Goal: Transaction & Acquisition: Purchase product/service

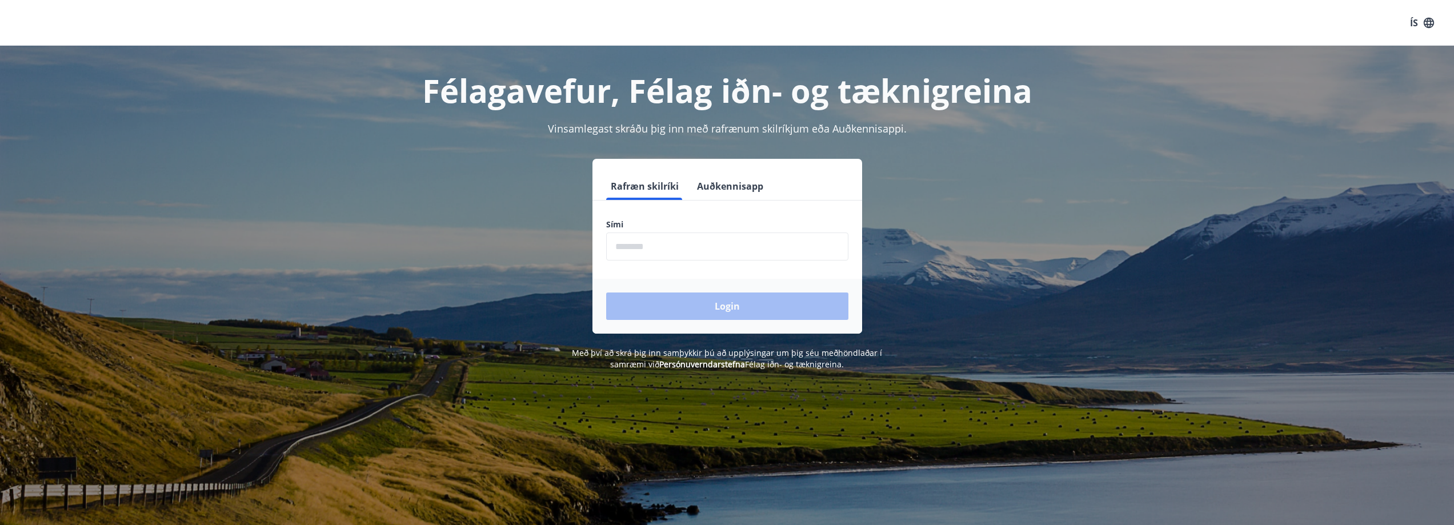
click at [690, 246] on input "phone" at bounding box center [727, 247] width 242 height 28
type input "*"
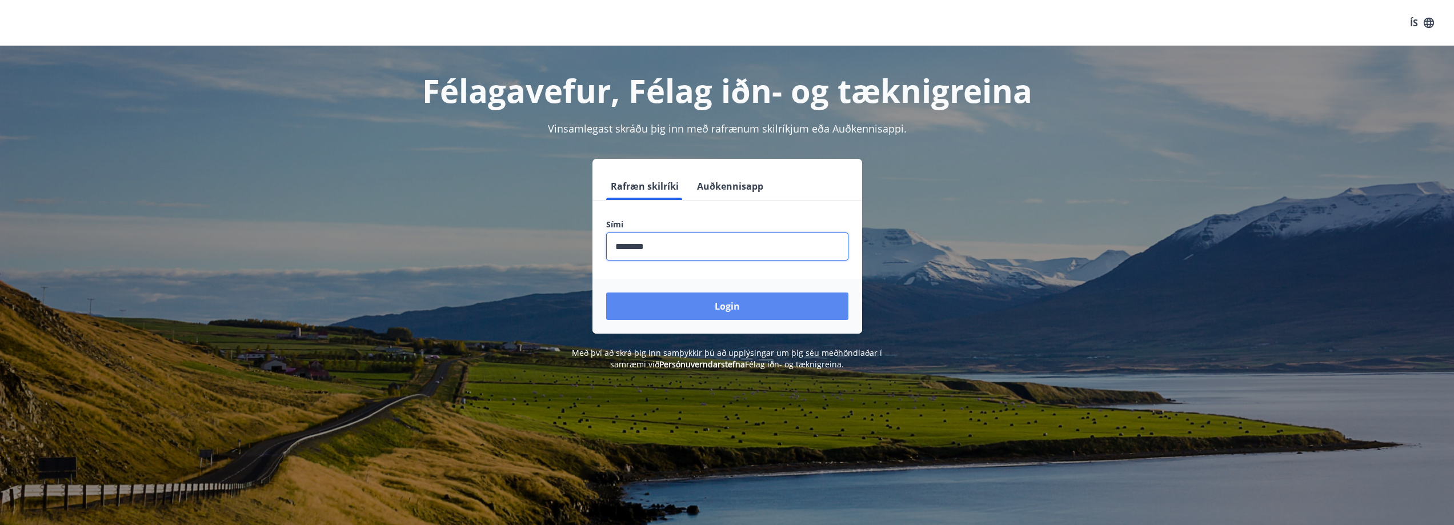
type input "********"
click at [742, 310] on button "Login" at bounding box center [727, 306] width 242 height 27
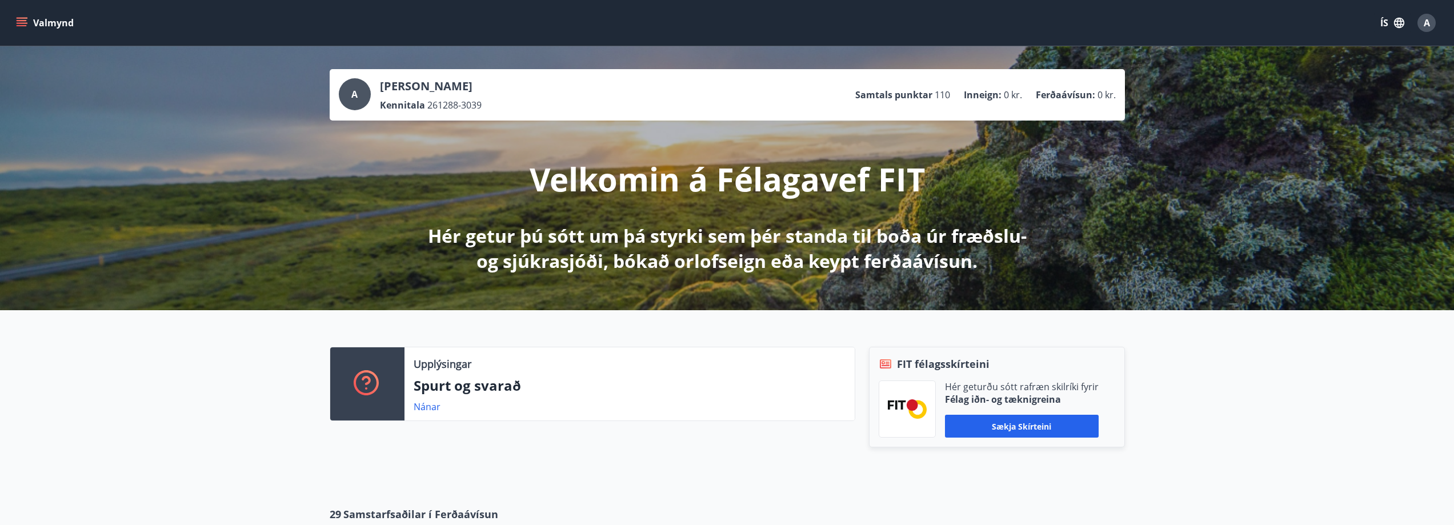
click at [39, 22] on button "Valmynd" at bounding box center [46, 23] width 65 height 21
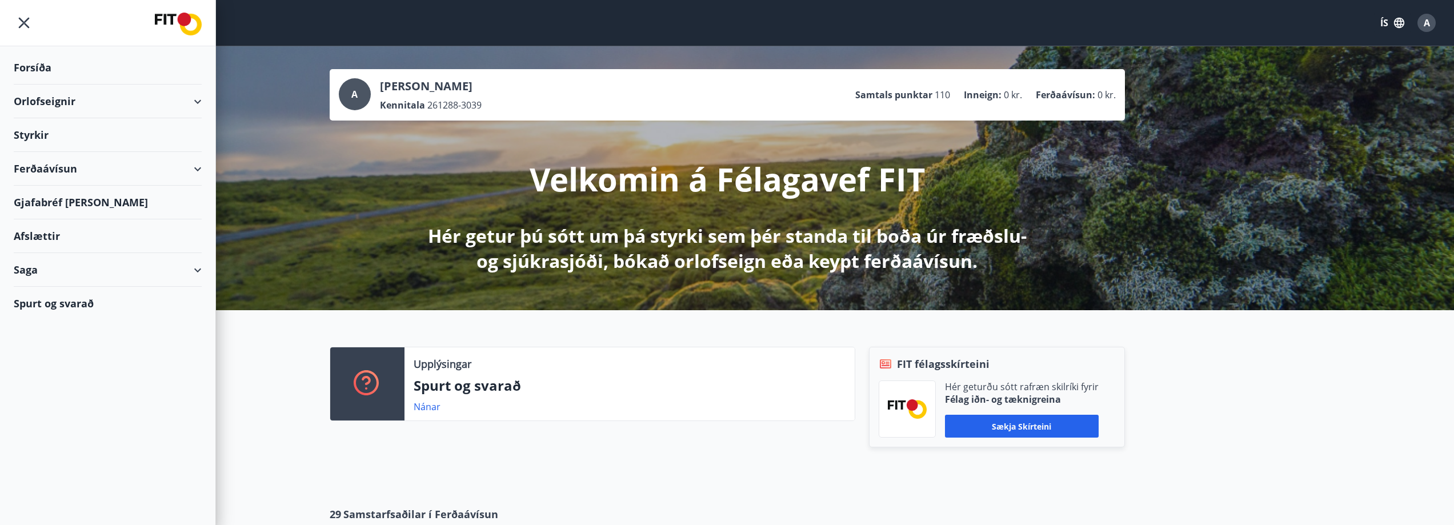
click at [58, 165] on div "Ferðaávísun" at bounding box center [108, 169] width 188 height 34
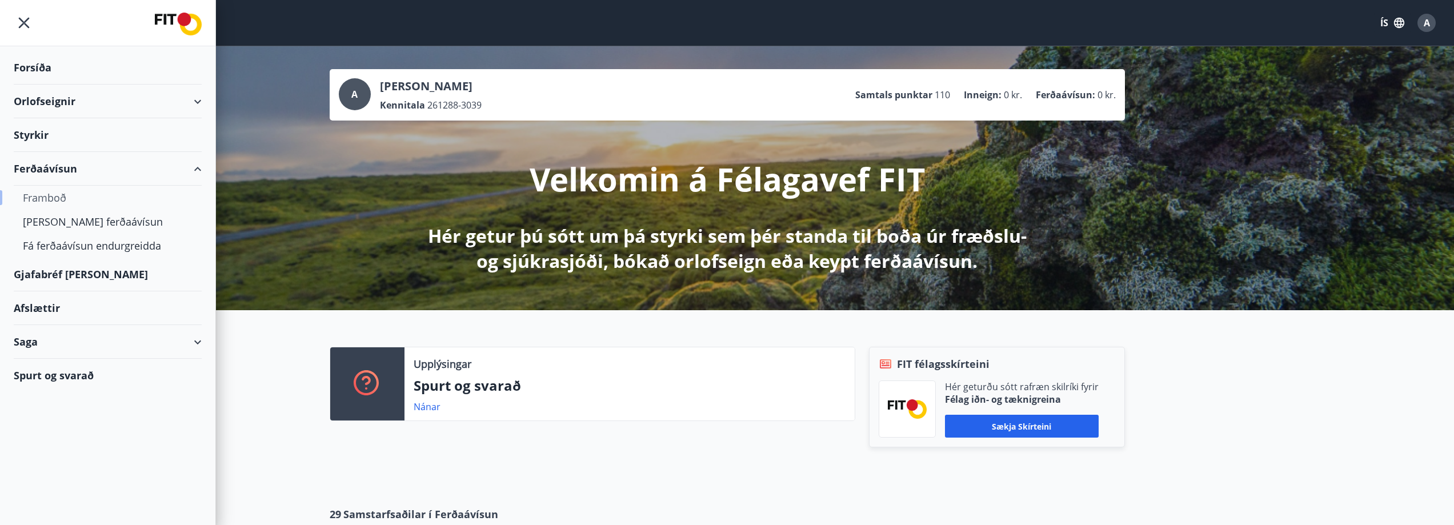
click at [53, 201] on div "Framboð" at bounding box center [108, 198] width 170 height 24
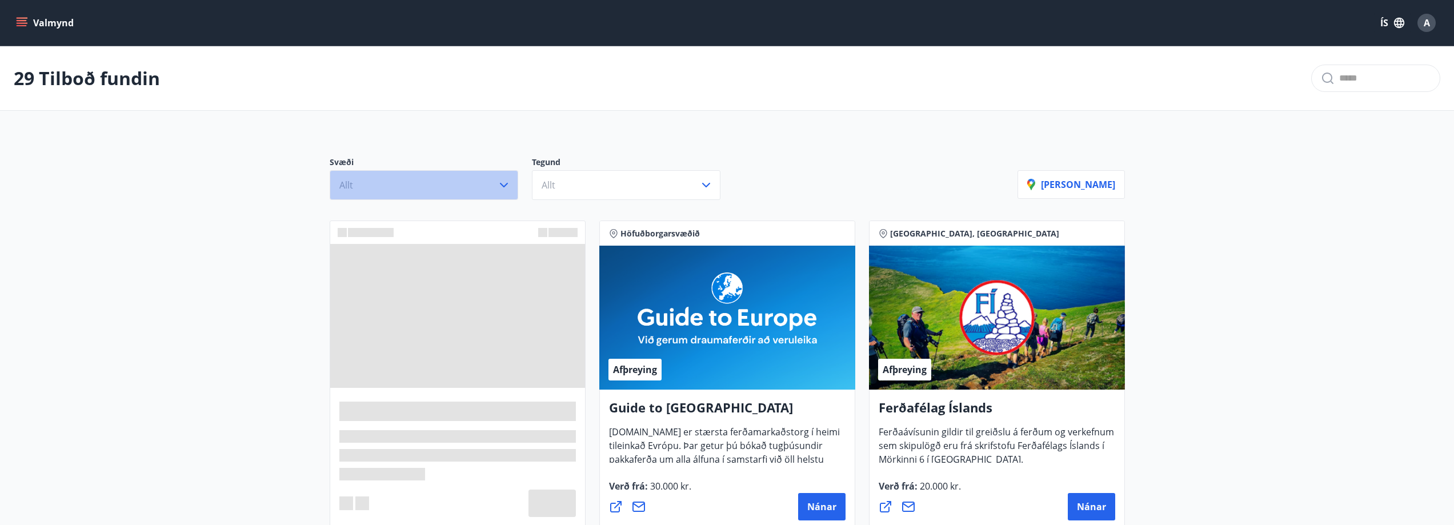
click at [511, 183] on button "Allt" at bounding box center [424, 185] width 189 height 30
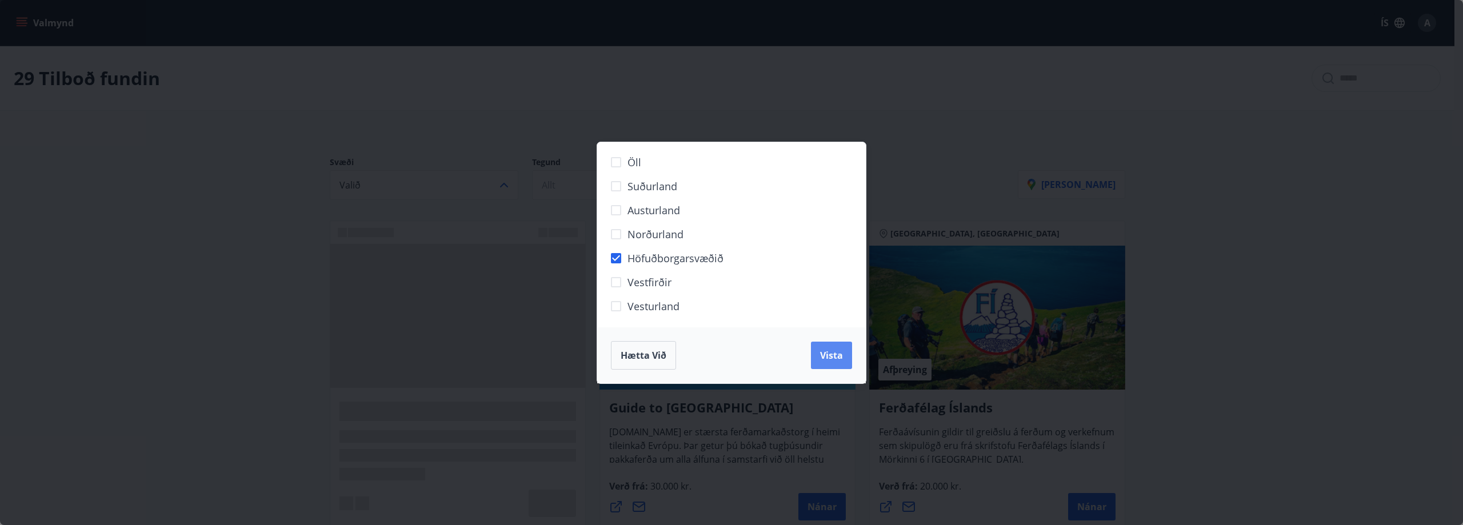
click at [824, 353] on span "Vista" at bounding box center [831, 355] width 23 height 13
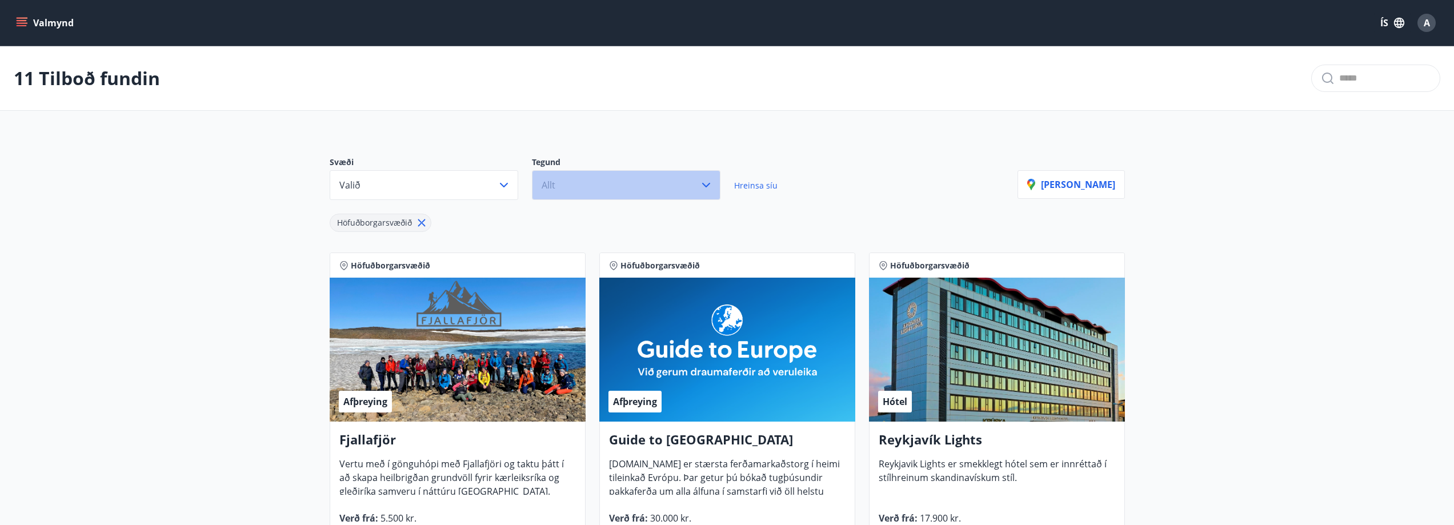
click at [699, 185] on icon "button" at bounding box center [706, 185] width 14 height 14
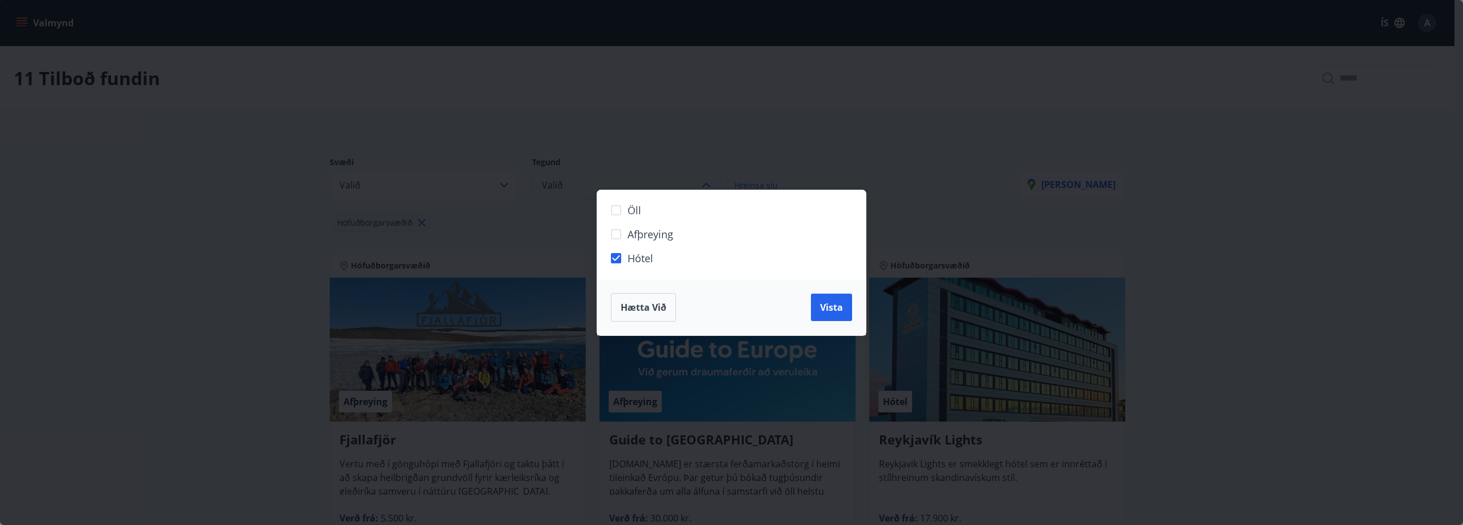
click at [837, 307] on span "Vista" at bounding box center [831, 307] width 23 height 13
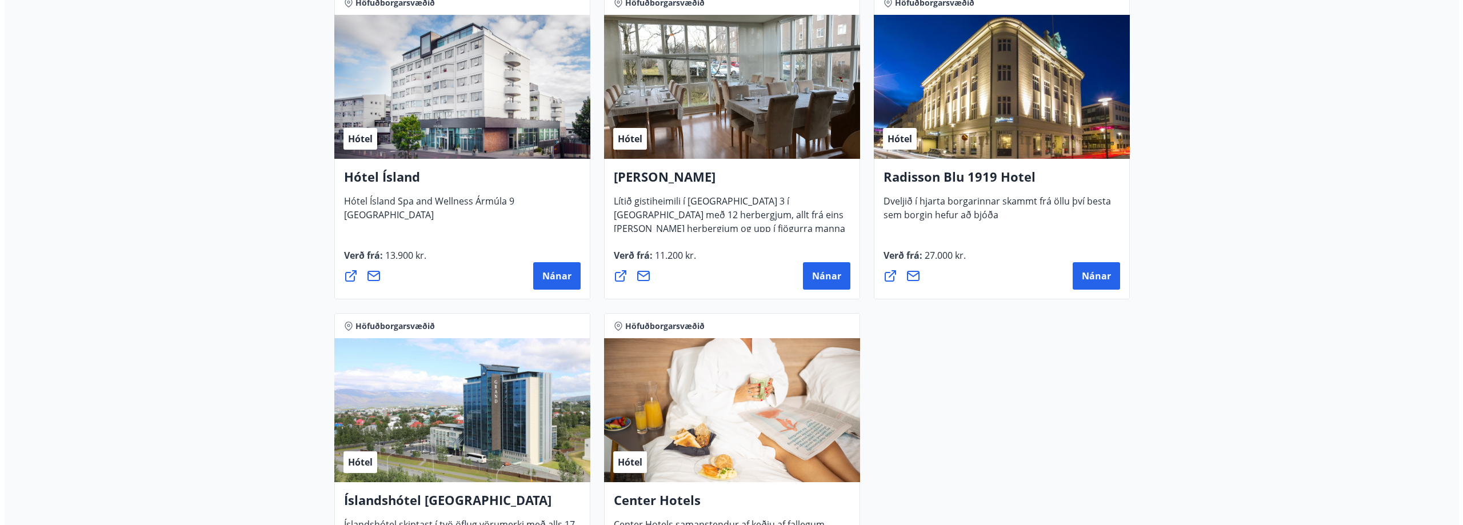
scroll to position [743, 0]
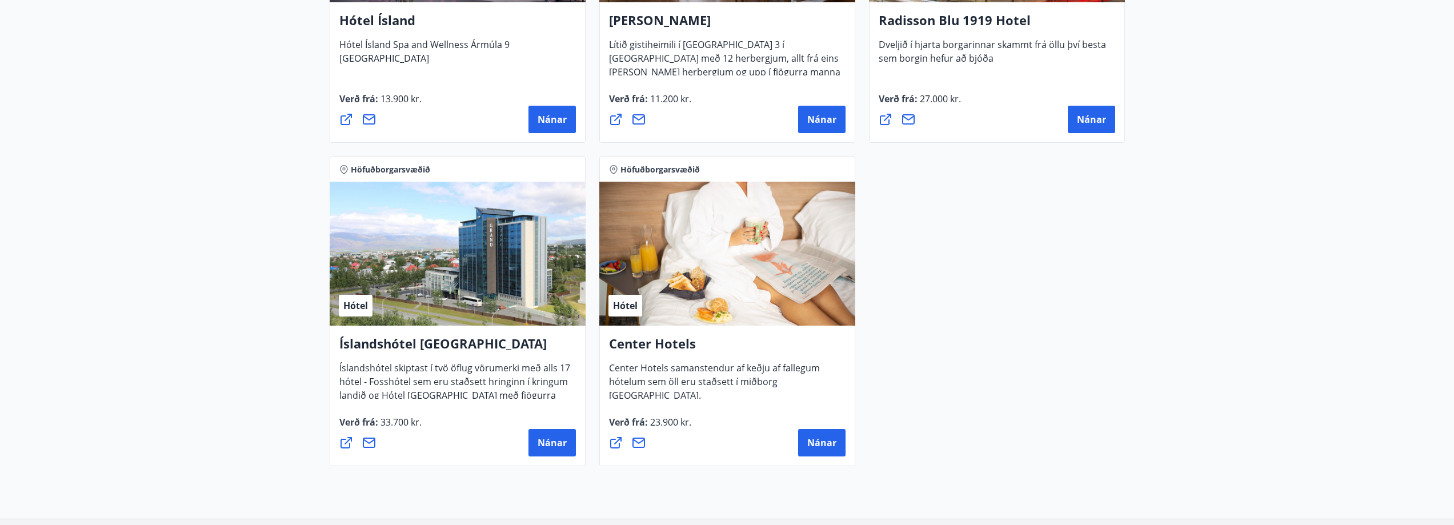
click at [720, 256] on div "Hótel" at bounding box center [727, 254] width 256 height 144
click at [816, 436] on button "Nánar" at bounding box center [821, 442] width 47 height 27
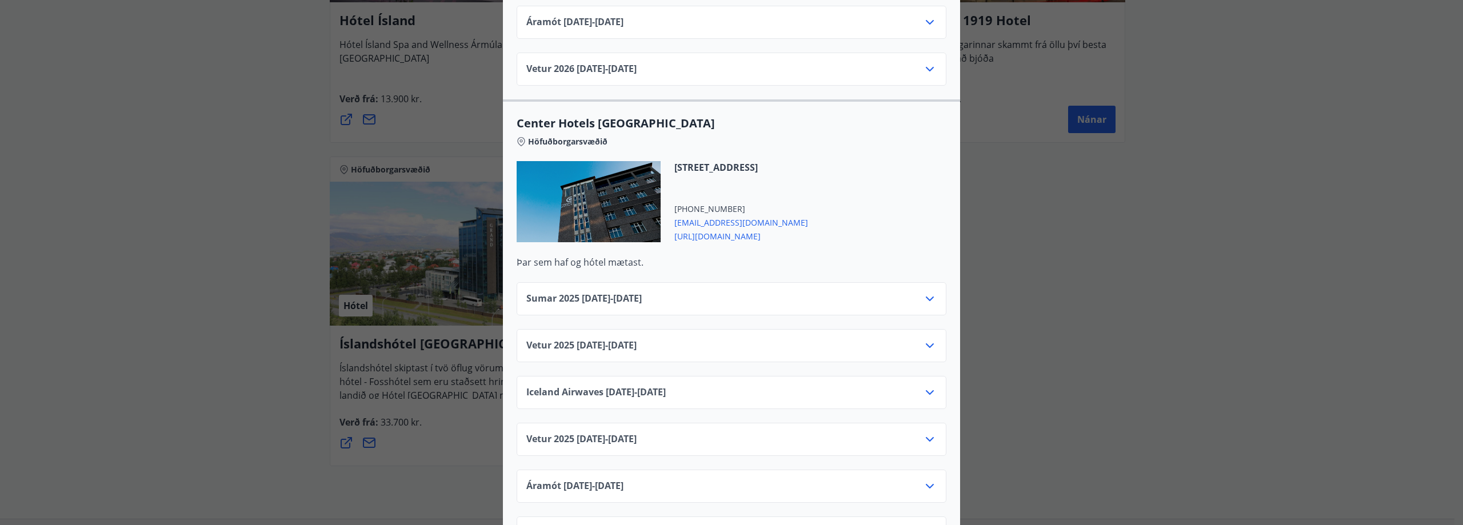
scroll to position [1714, 0]
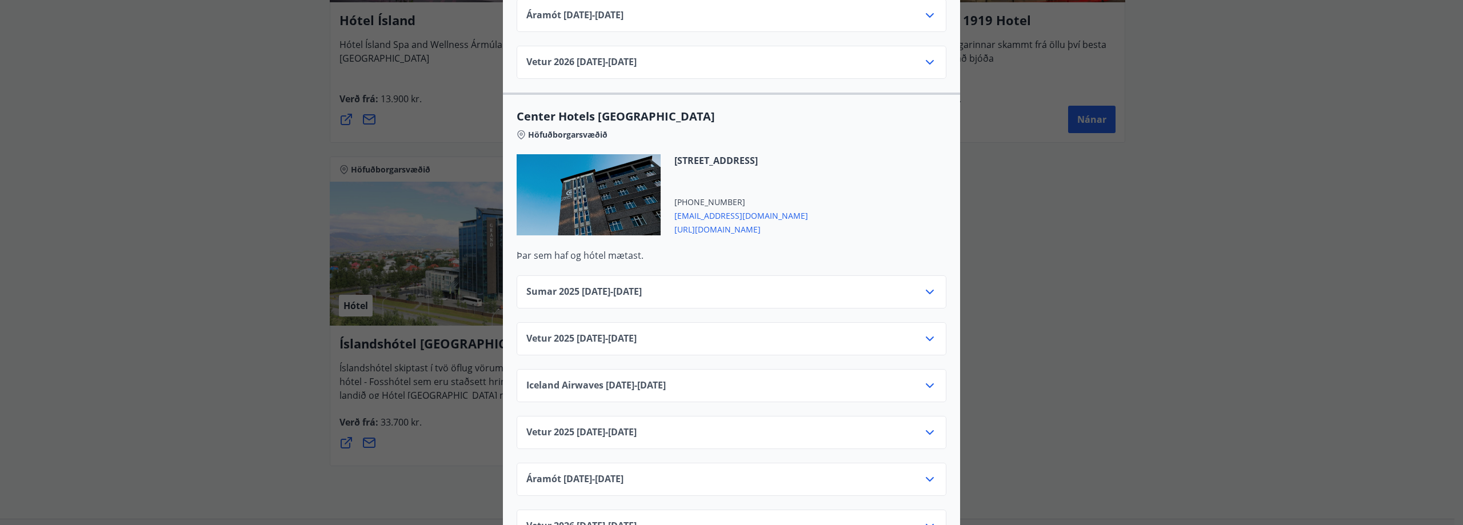
click at [238, 173] on div "Center Hotels Verð er með morgunverði inniföldum og miðast við Standard Double/…" at bounding box center [731, 262] width 1463 height 525
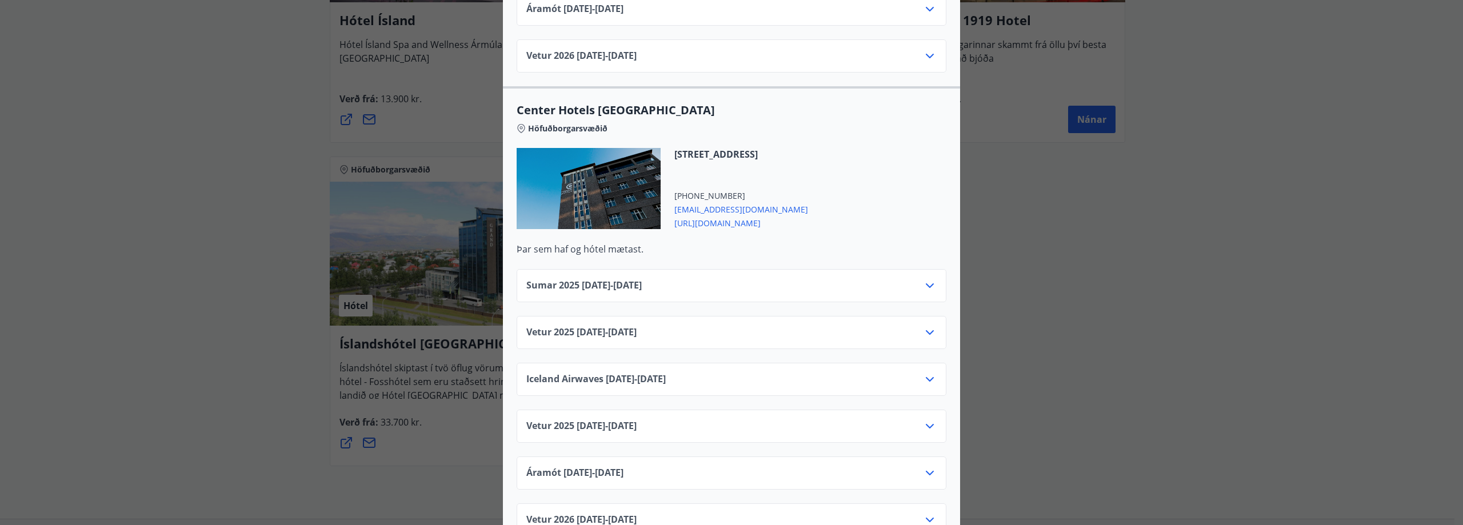
scroll to position [1771, 0]
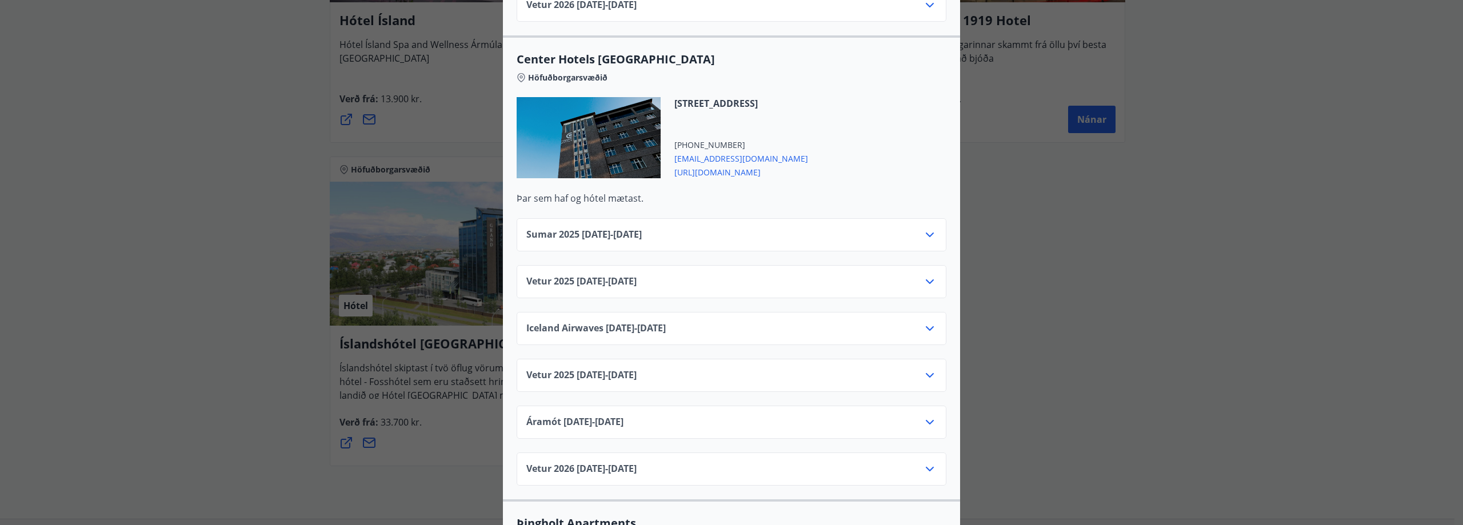
click at [923, 275] on icon at bounding box center [930, 282] width 14 height 14
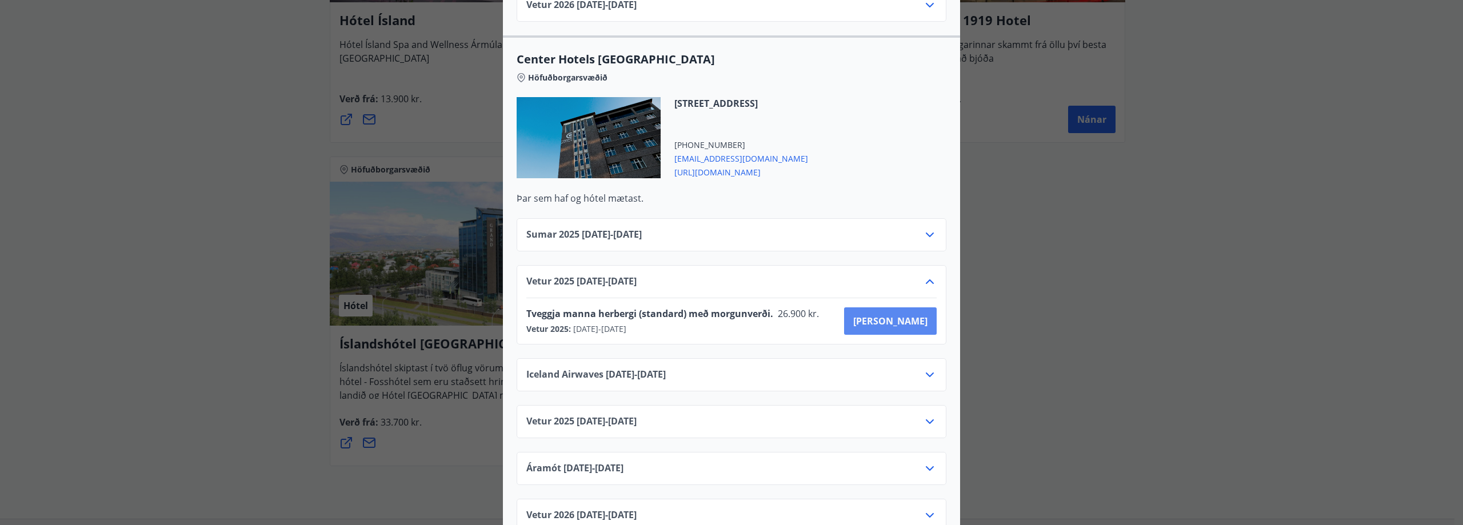
click at [903, 315] on span "Kaupa" at bounding box center [890, 321] width 74 height 13
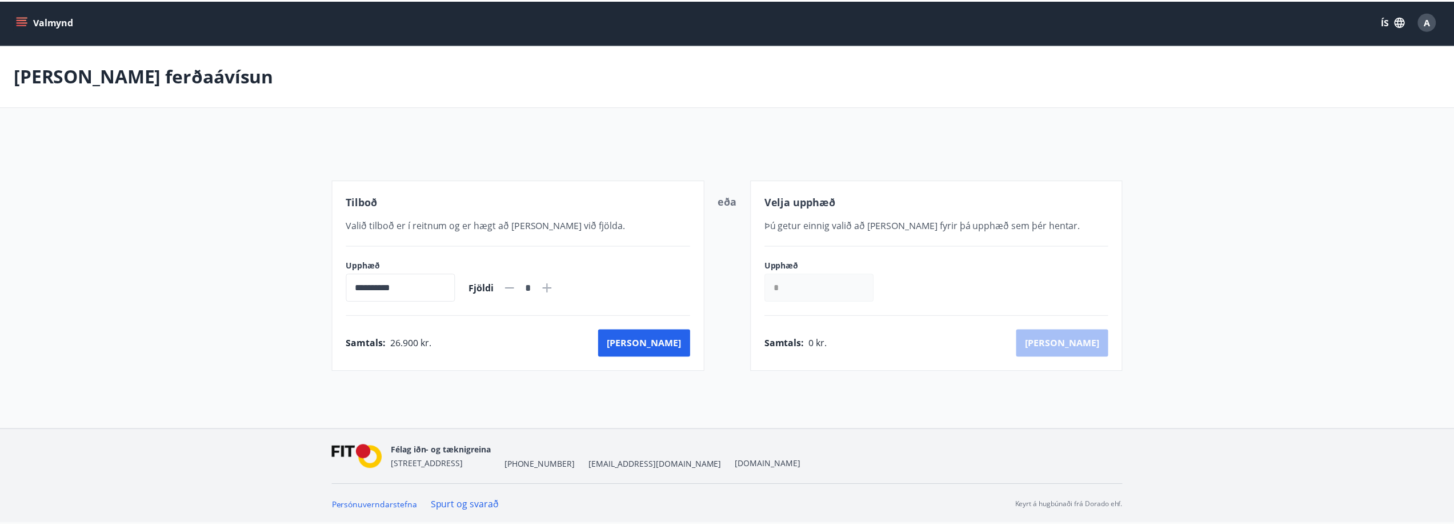
scroll to position [2, 0]
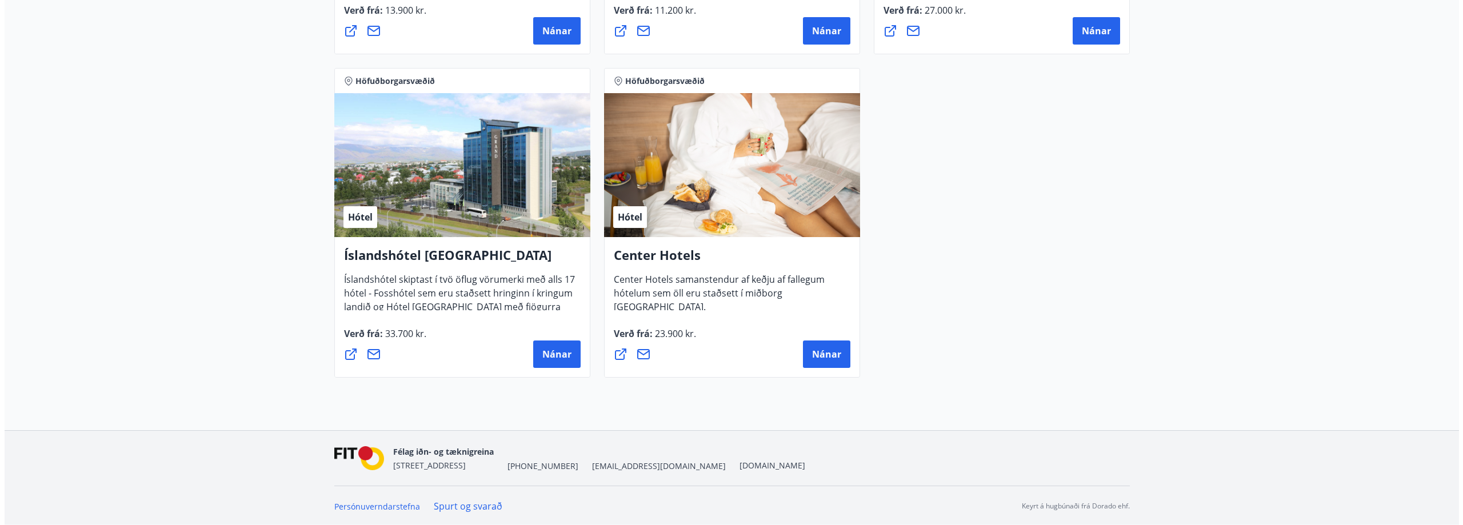
scroll to position [833, 0]
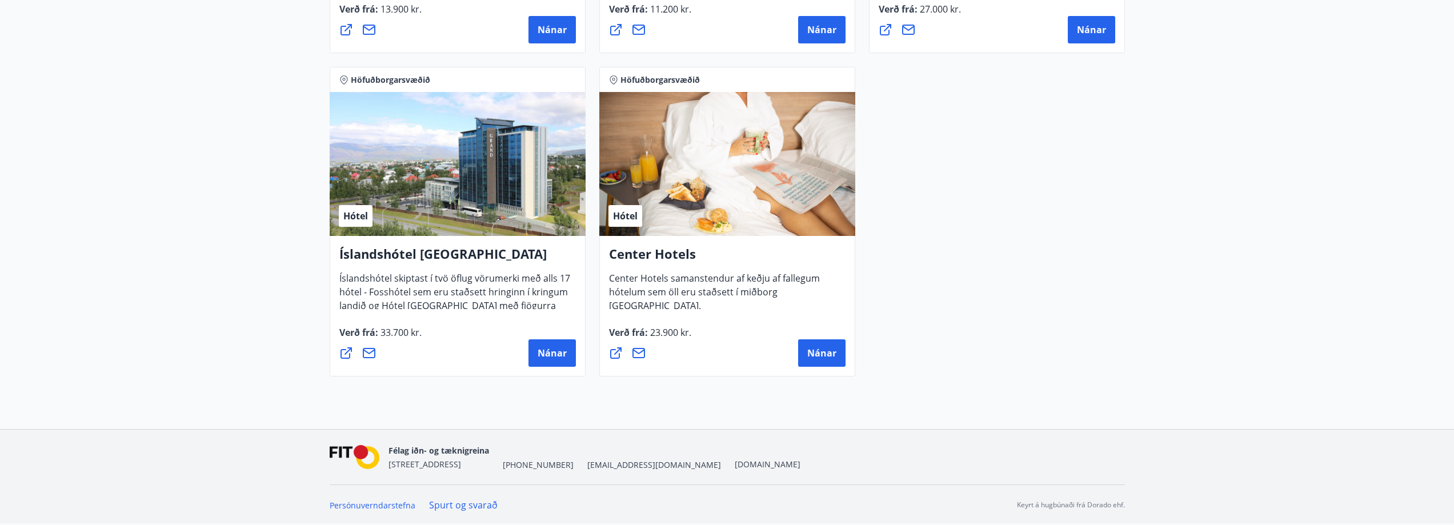
click at [705, 224] on div "Hótel" at bounding box center [727, 164] width 256 height 144
click at [831, 357] on span "Nánar" at bounding box center [821, 353] width 29 height 13
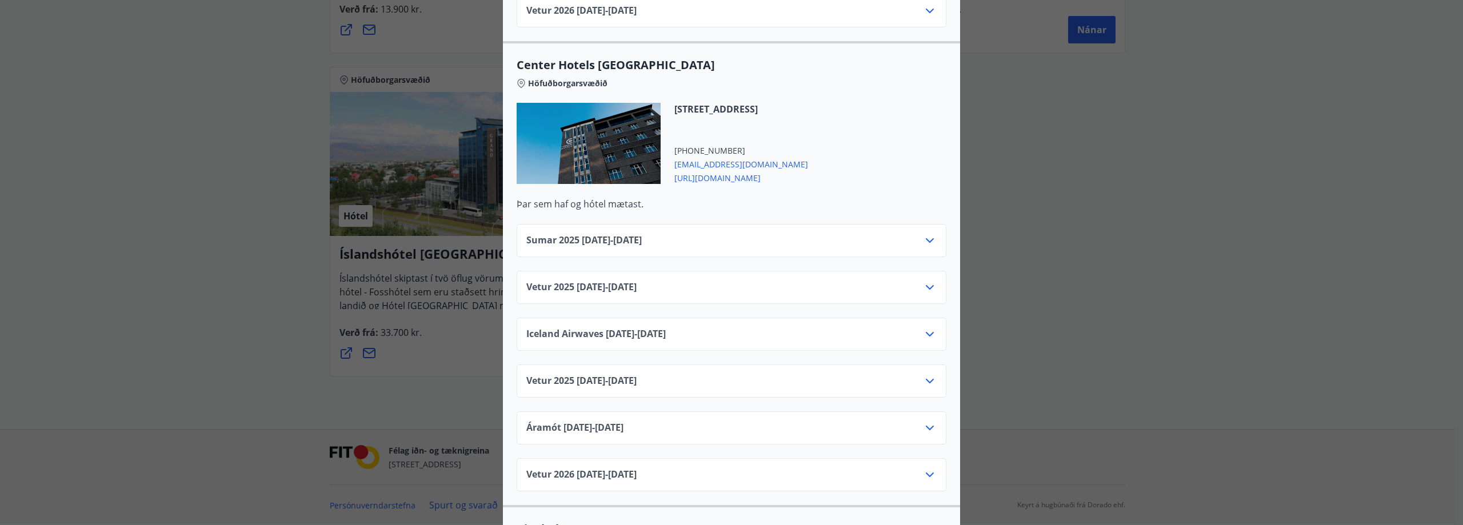
scroll to position [1771, 0]
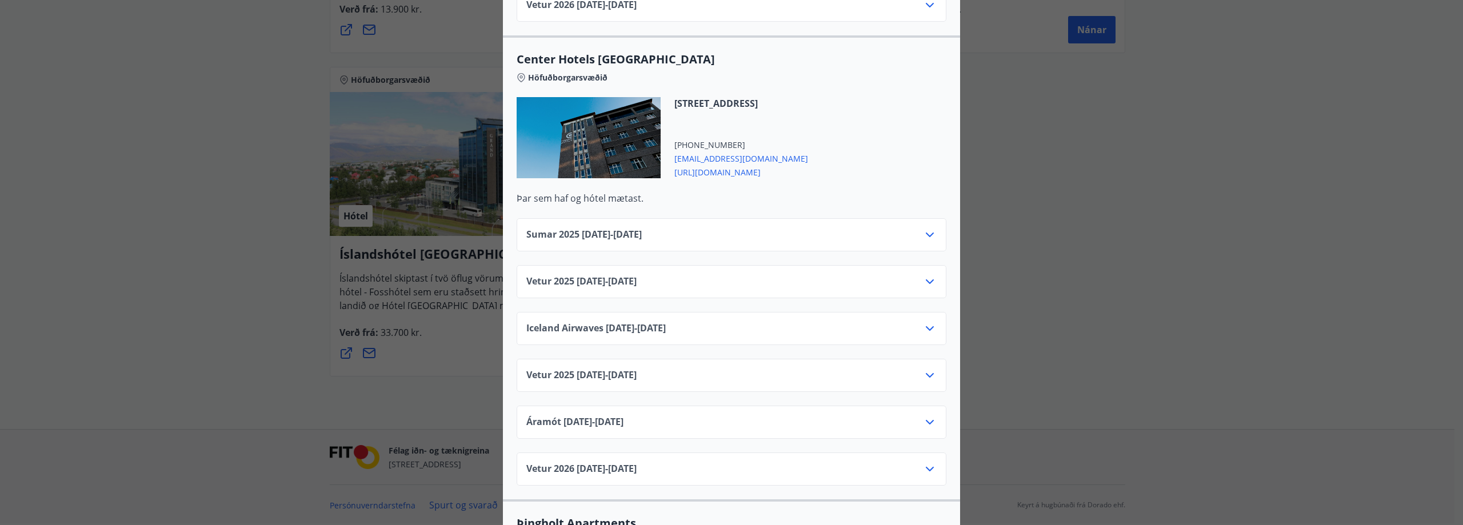
click at [926, 275] on icon at bounding box center [930, 282] width 14 height 14
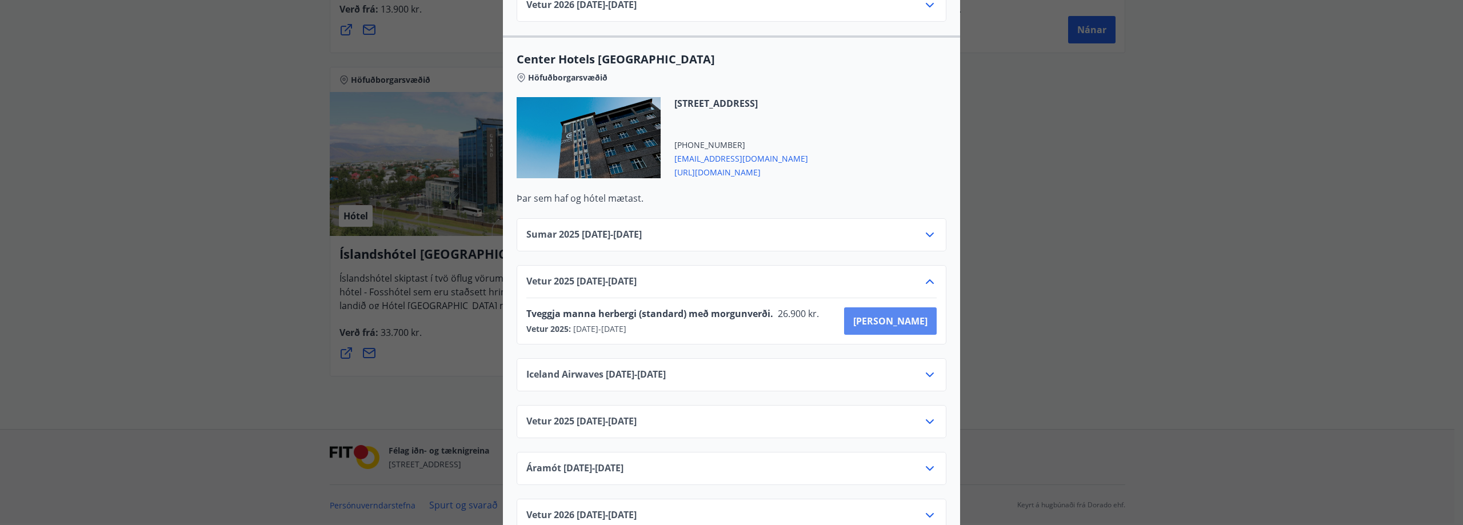
click at [914, 315] on span "Kaupa" at bounding box center [890, 321] width 74 height 13
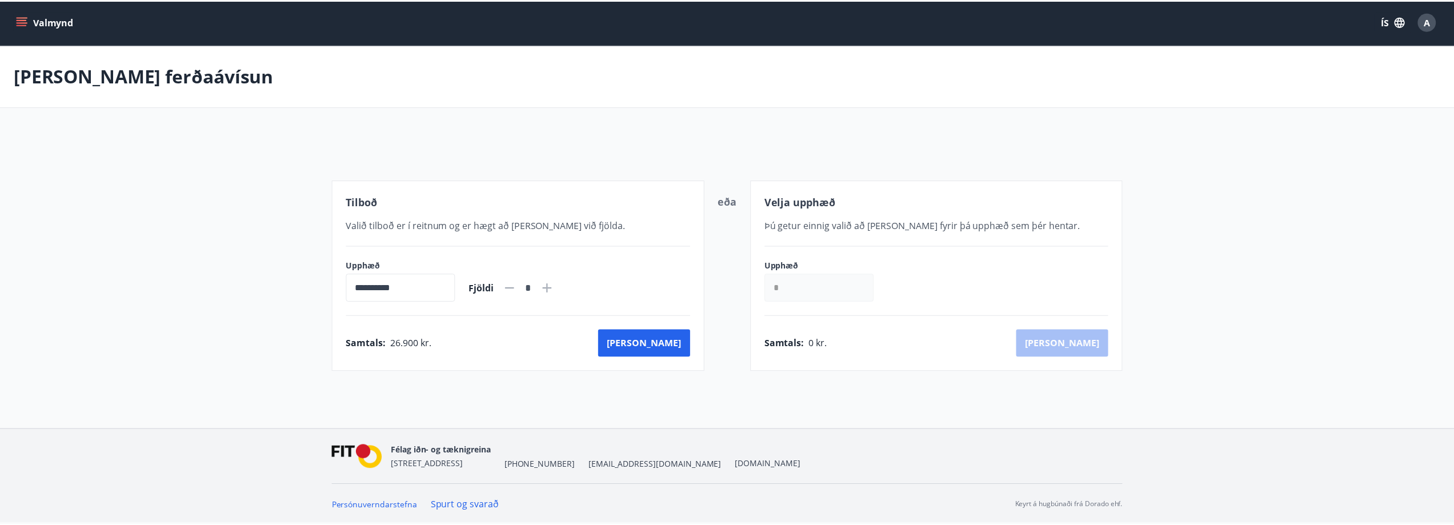
scroll to position [2, 0]
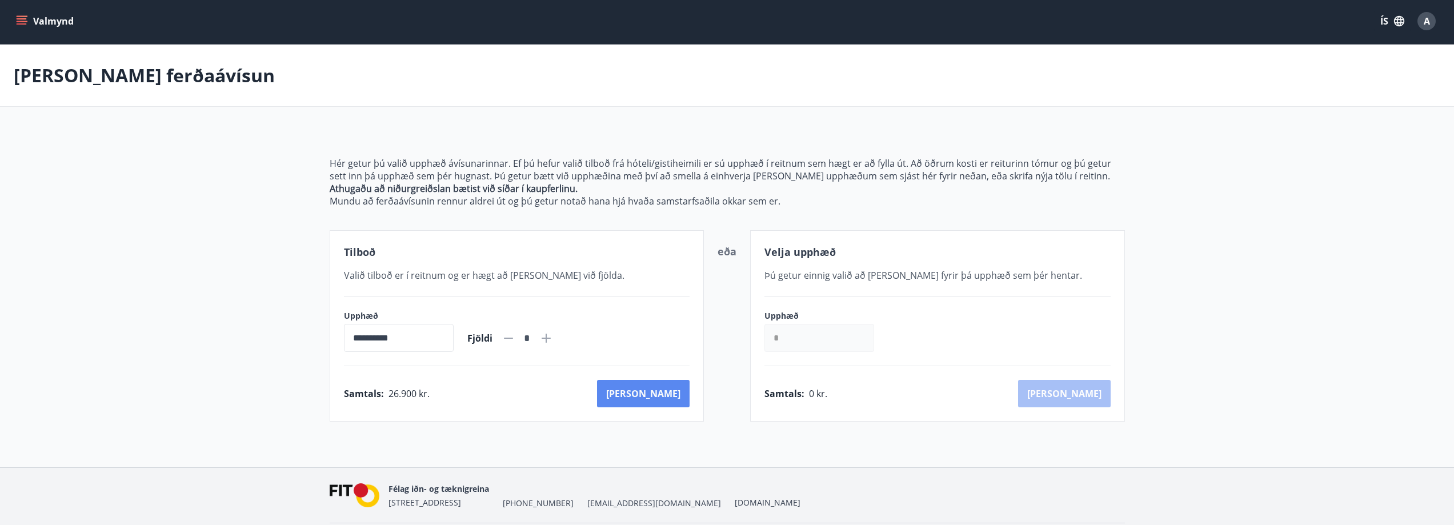
click at [663, 394] on button "Kaup" at bounding box center [643, 393] width 93 height 27
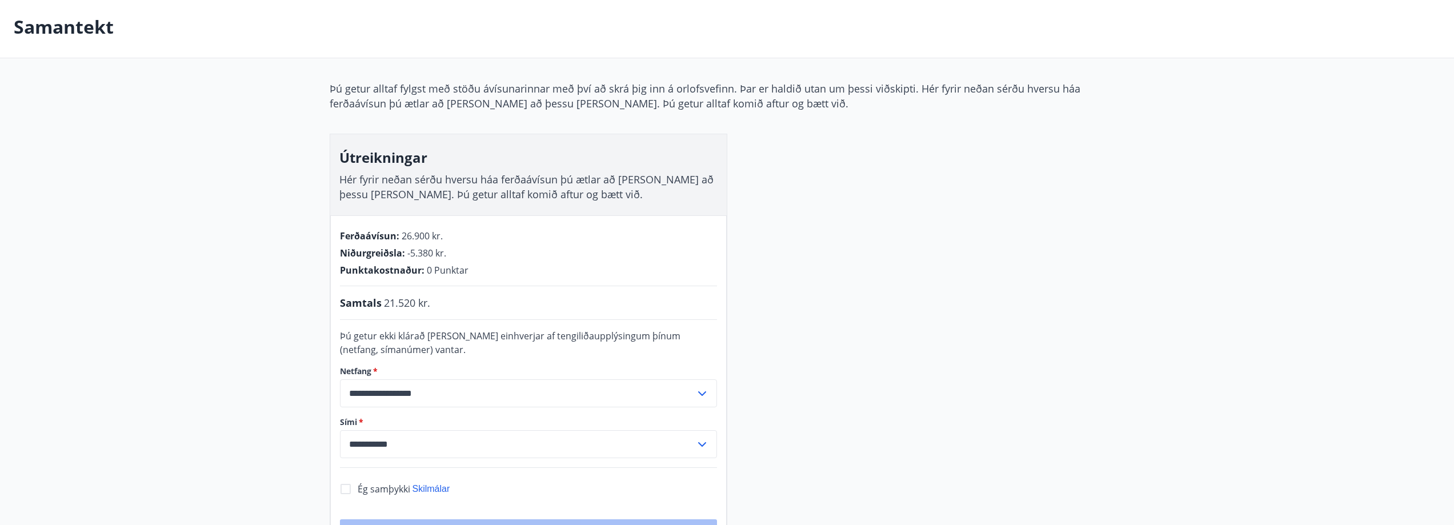
scroll to position [116, 0]
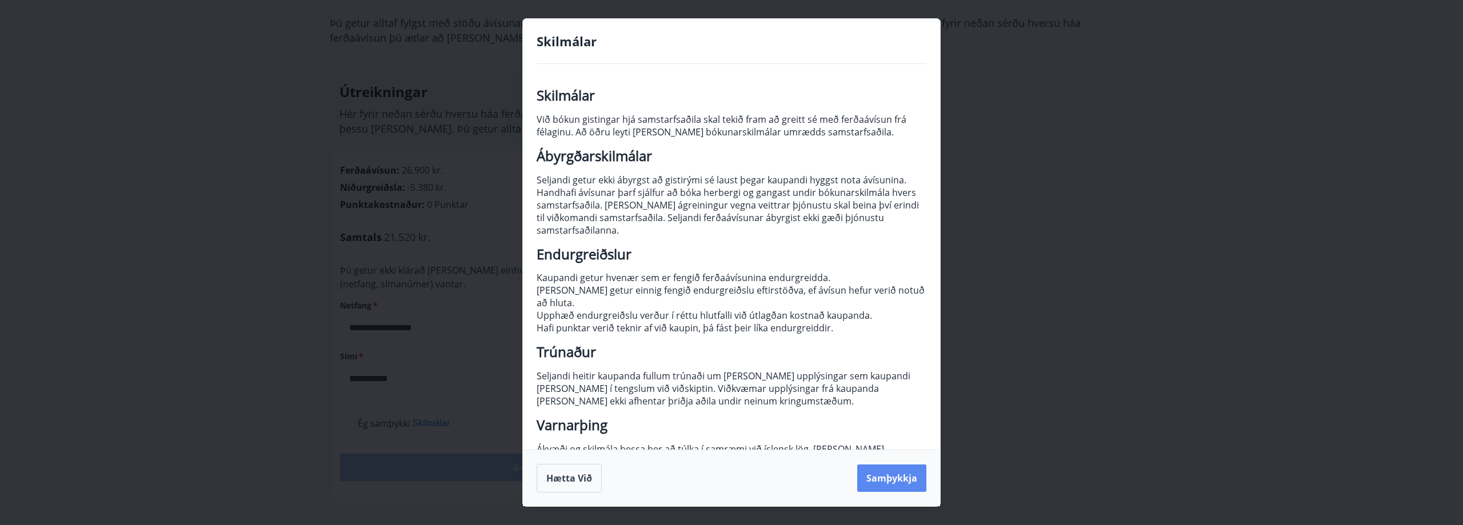
click at [882, 481] on button "Samþykkja" at bounding box center [891, 478] width 69 height 27
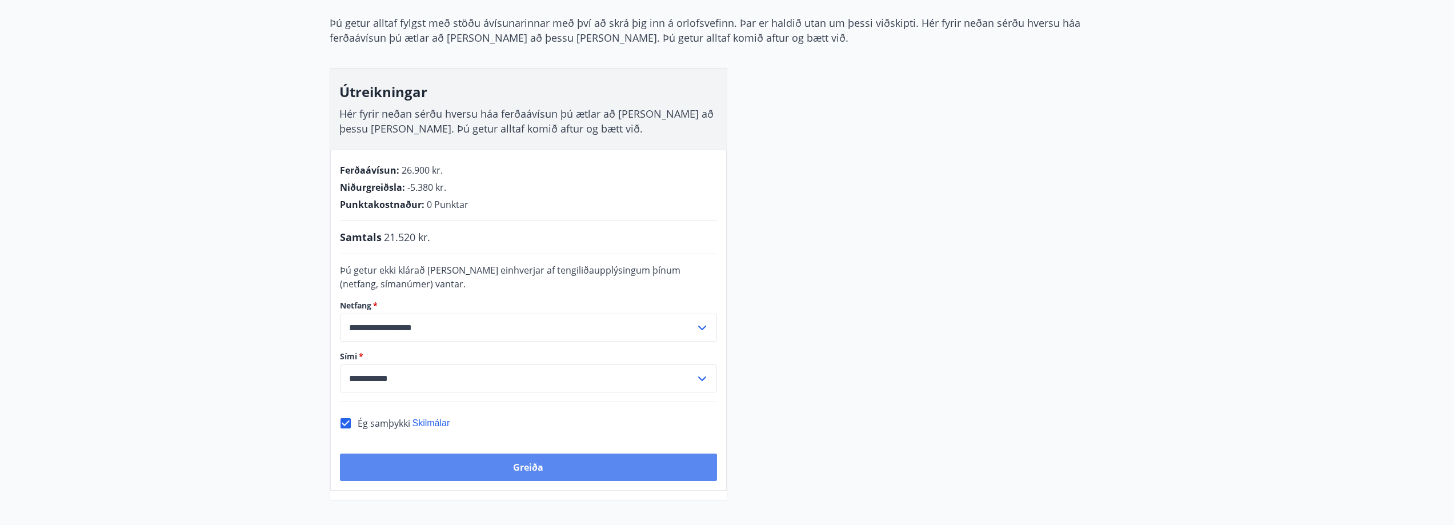
click at [532, 467] on button "Greiða" at bounding box center [528, 467] width 377 height 27
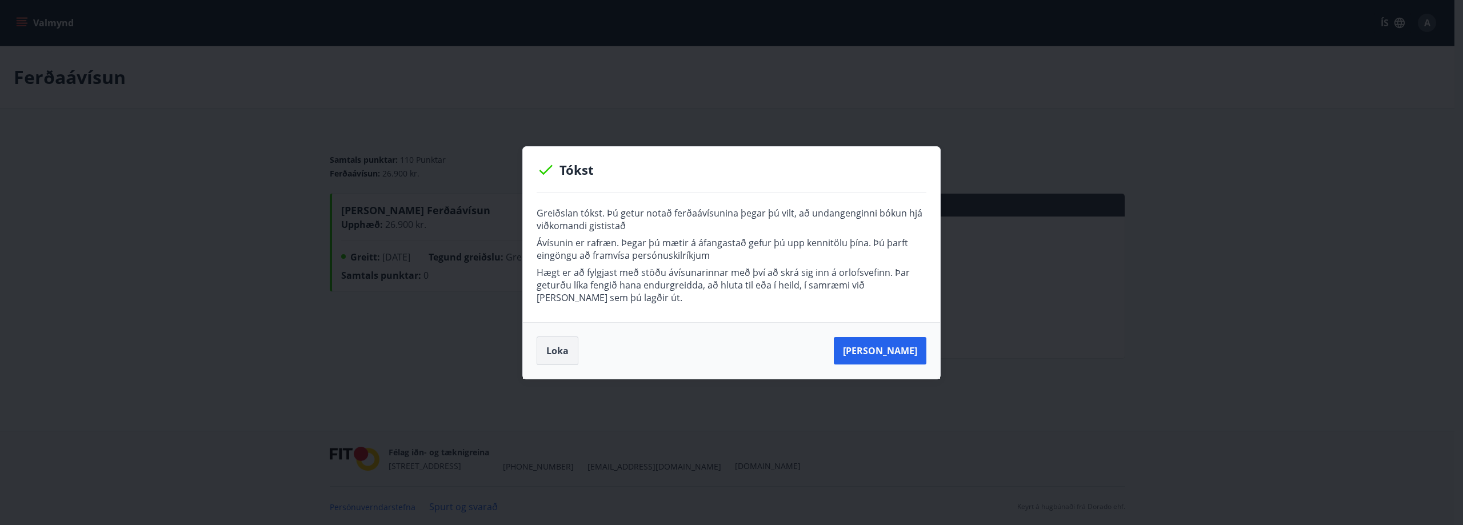
click at [562, 357] on button "Loka" at bounding box center [558, 351] width 42 height 29
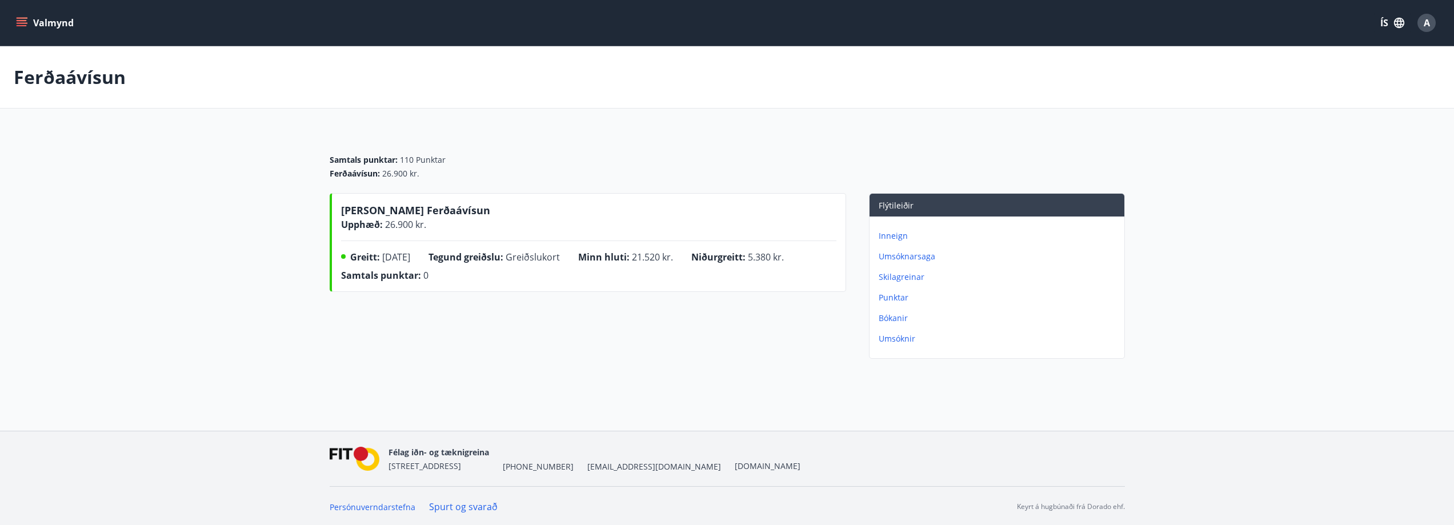
click at [895, 237] on p "Inneign" at bounding box center [999, 235] width 241 height 11
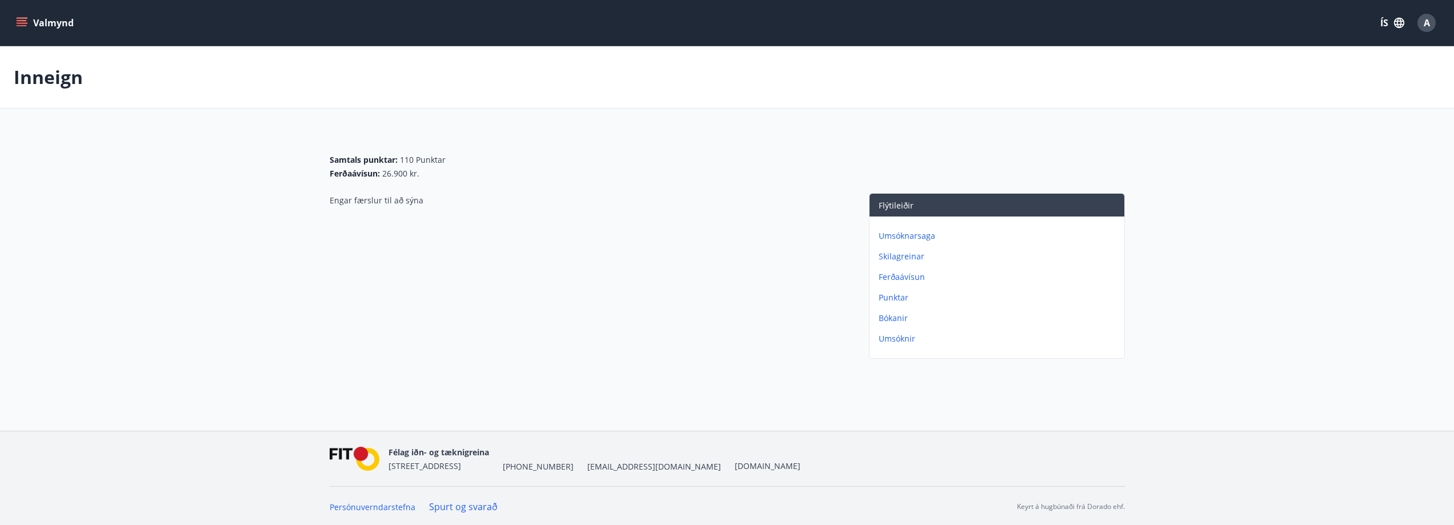
click at [906, 275] on p "Ferðaávísun" at bounding box center [999, 276] width 241 height 11
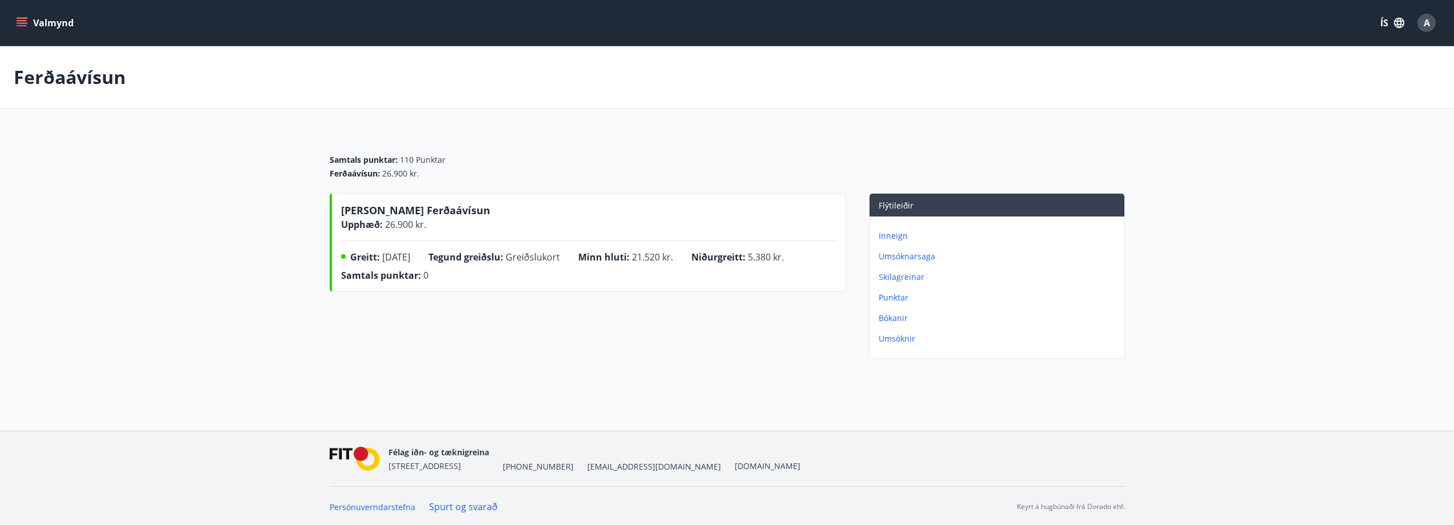
click at [411, 219] on span "26.900 kr." at bounding box center [404, 224] width 43 height 13
click at [890, 318] on p "Bókanir" at bounding box center [999, 318] width 241 height 11
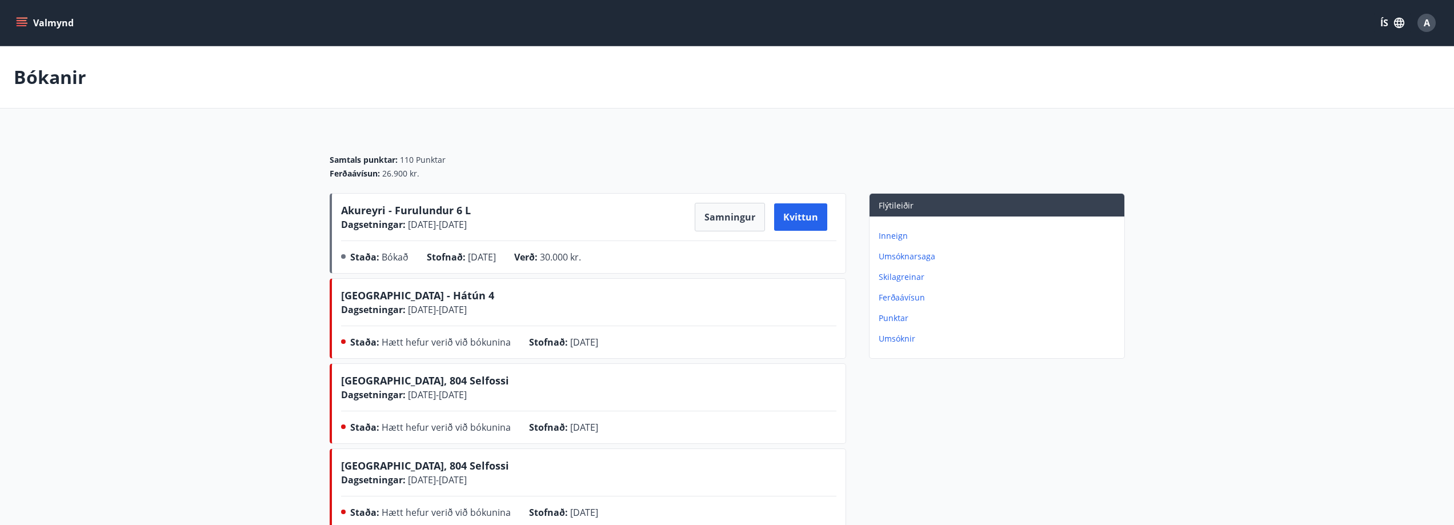
click at [901, 340] on p "Umsóknir" at bounding box center [999, 338] width 241 height 11
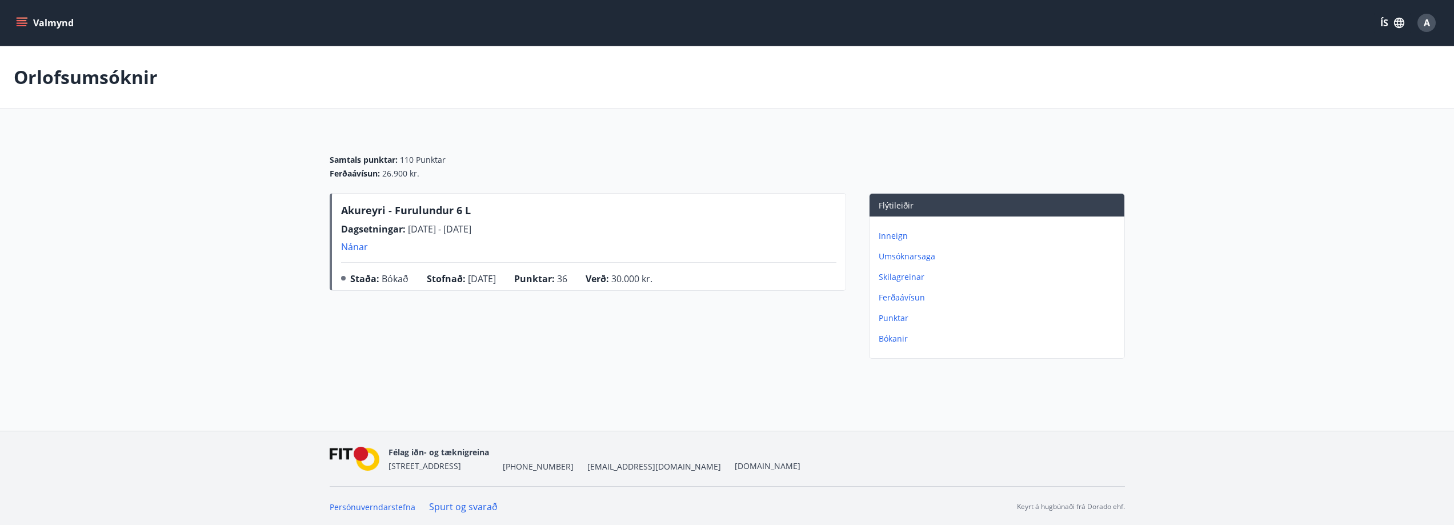
click at [896, 319] on p "Punktar" at bounding box center [999, 318] width 241 height 11
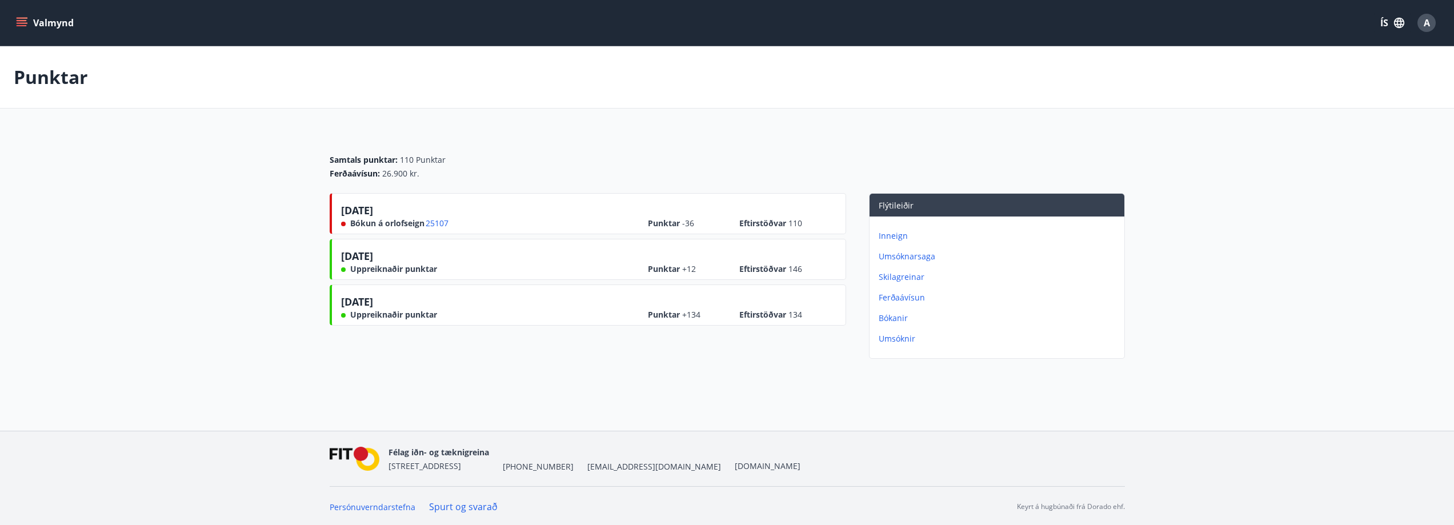
click at [906, 299] on p "Ferðaávísun" at bounding box center [999, 297] width 241 height 11
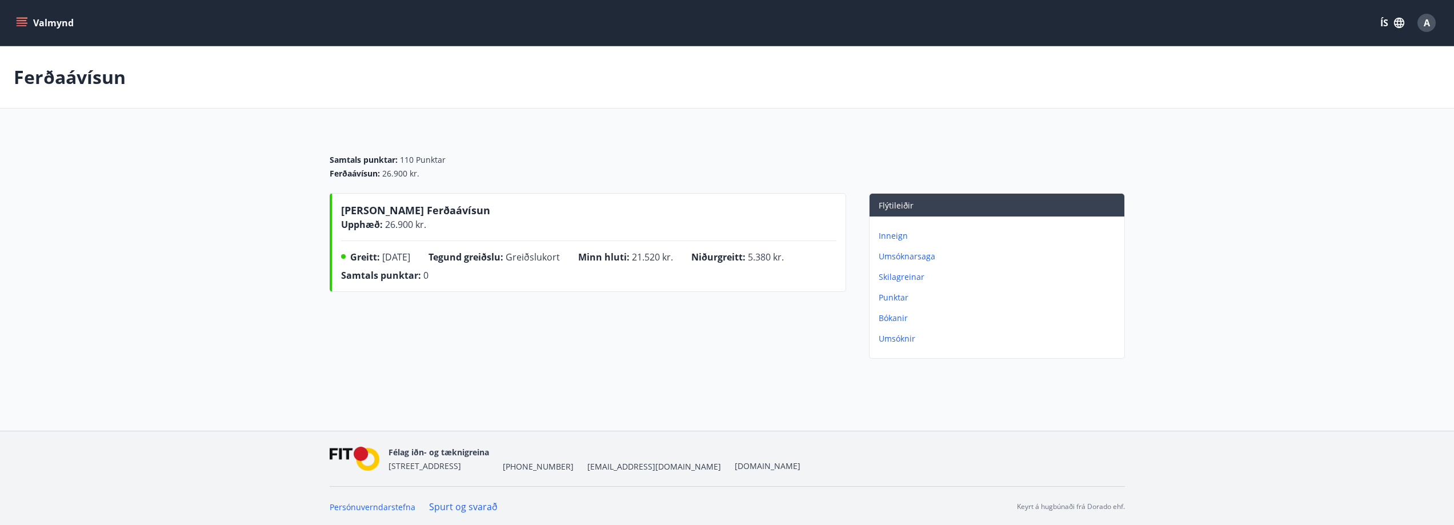
click at [907, 279] on p "Skilagreinar" at bounding box center [999, 276] width 241 height 11
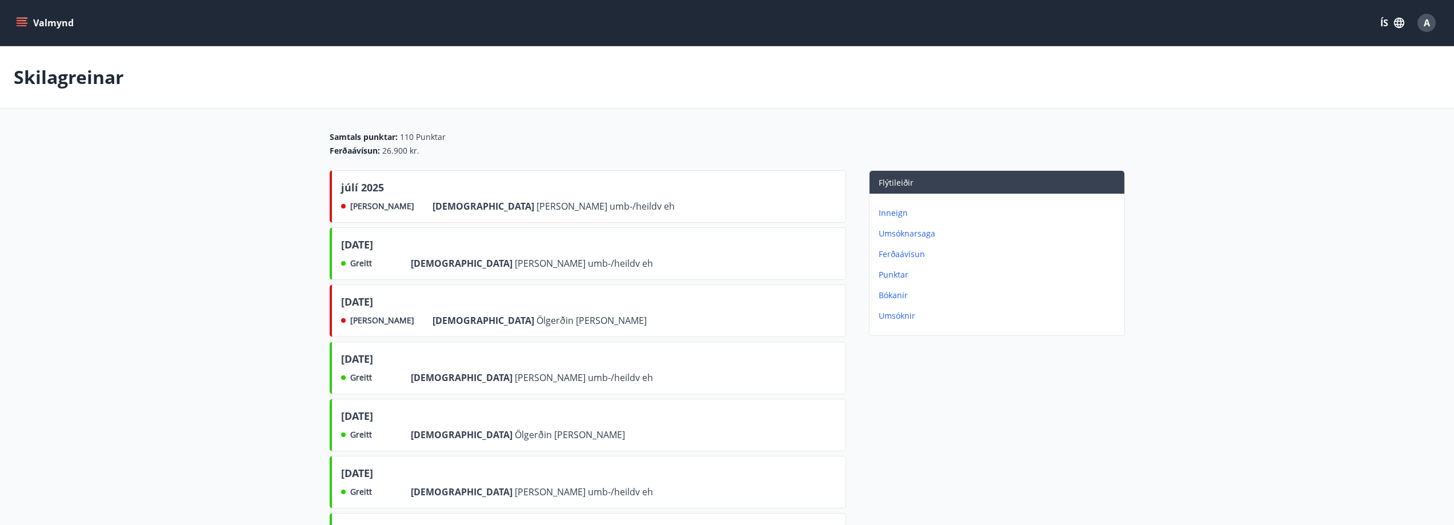
click at [927, 232] on p "Umsóknarsaga" at bounding box center [999, 233] width 241 height 11
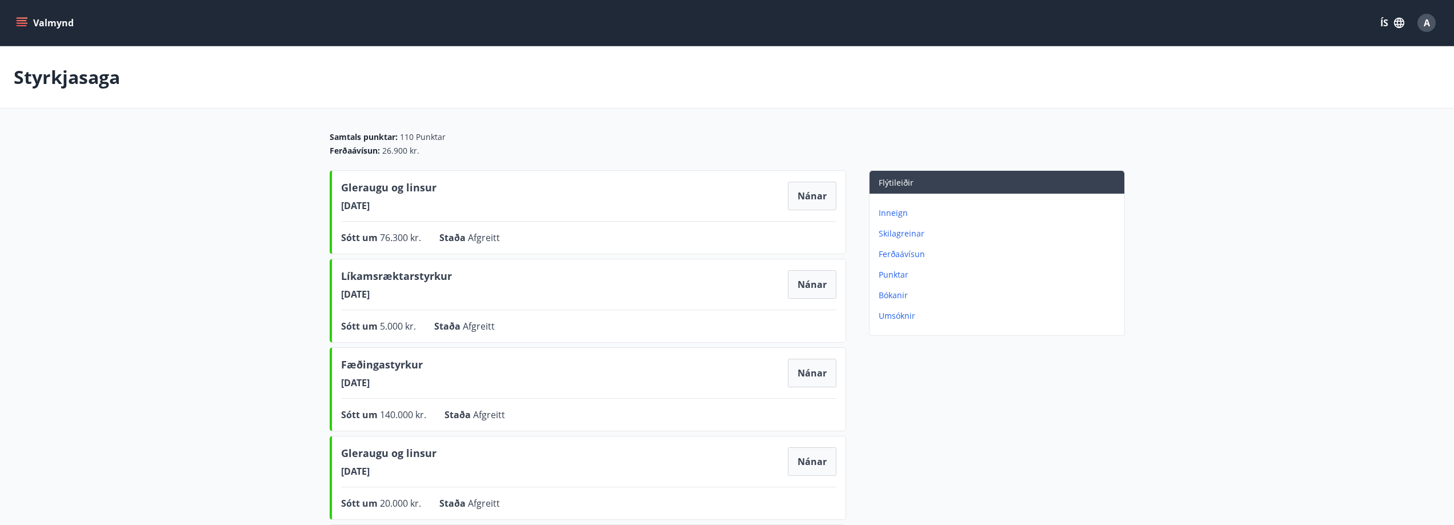
click at [897, 209] on p "Inneign" at bounding box center [999, 212] width 241 height 11
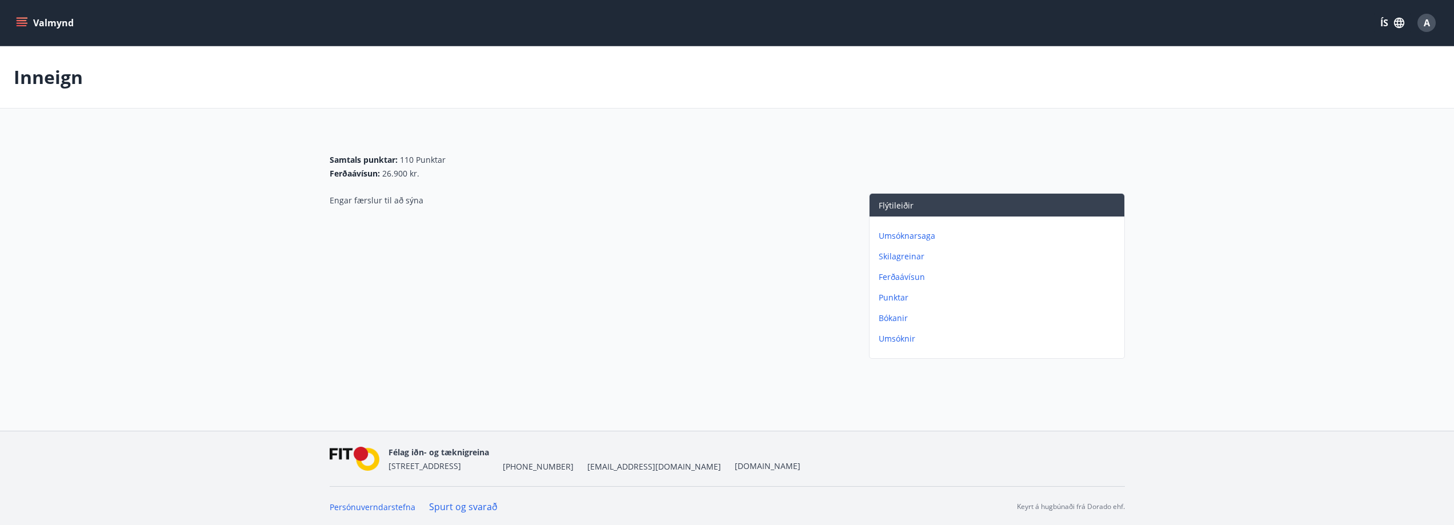
click at [367, 157] on span "Samtals punktar :" at bounding box center [364, 159] width 68 height 11
click at [30, 23] on button "Valmynd" at bounding box center [46, 23] width 65 height 21
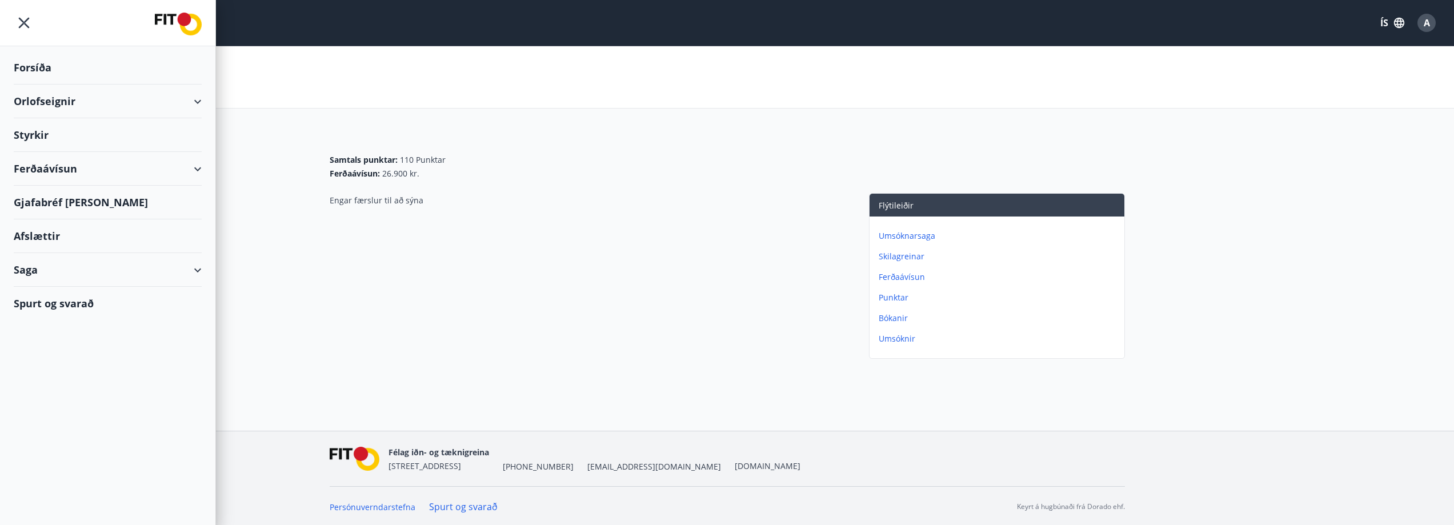
click at [43, 69] on div "Forsíða" at bounding box center [108, 68] width 188 height 34
